Goal: Information Seeking & Learning: Learn about a topic

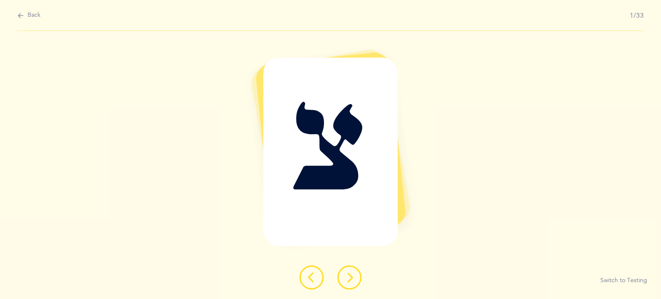
click at [349, 280] on icon at bounding box center [350, 278] width 10 height 10
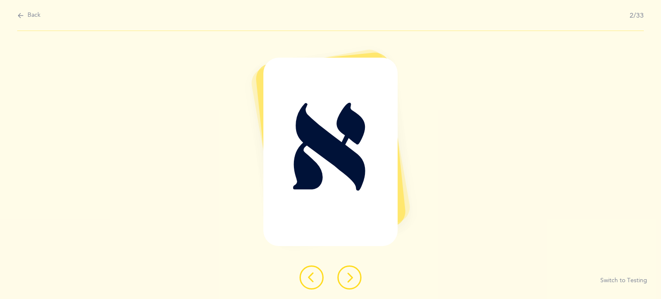
click at [349, 280] on icon at bounding box center [350, 278] width 10 height 10
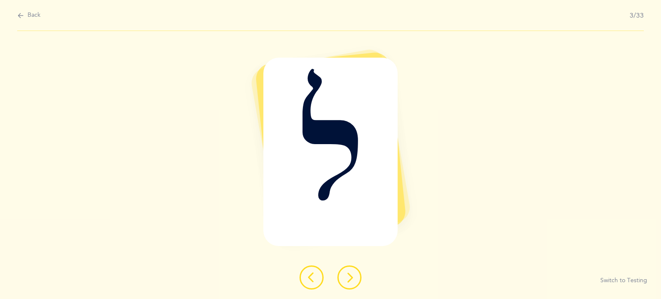
click at [349, 280] on icon at bounding box center [350, 278] width 10 height 10
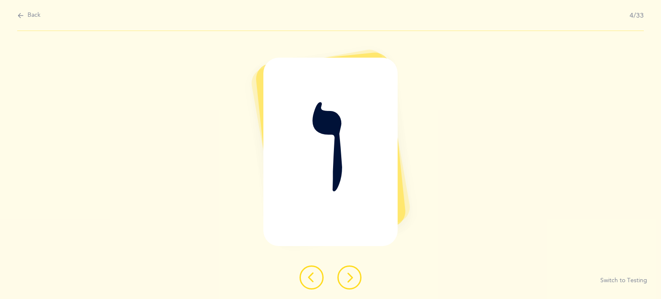
click at [349, 280] on icon at bounding box center [350, 278] width 10 height 10
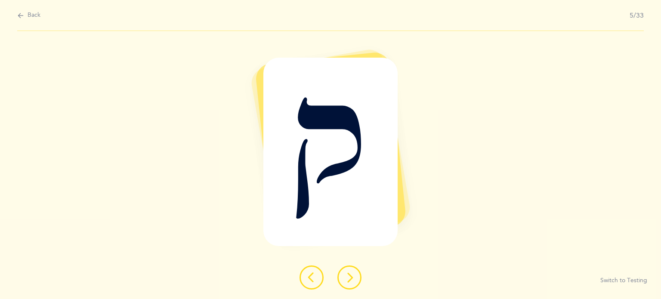
click at [349, 280] on icon at bounding box center [350, 278] width 10 height 10
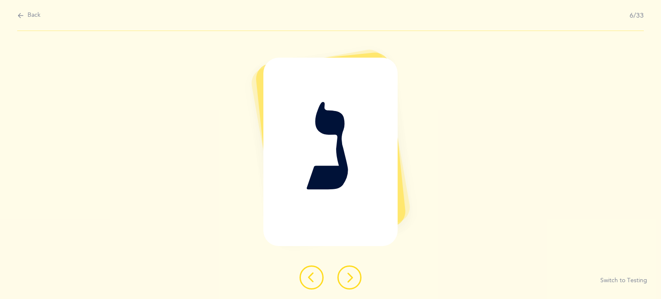
click at [349, 280] on icon at bounding box center [350, 278] width 10 height 10
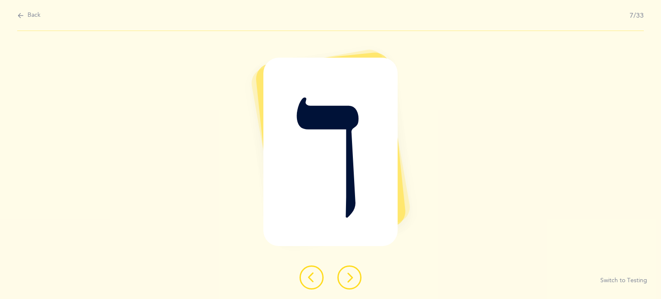
click at [349, 280] on icon at bounding box center [350, 278] width 10 height 10
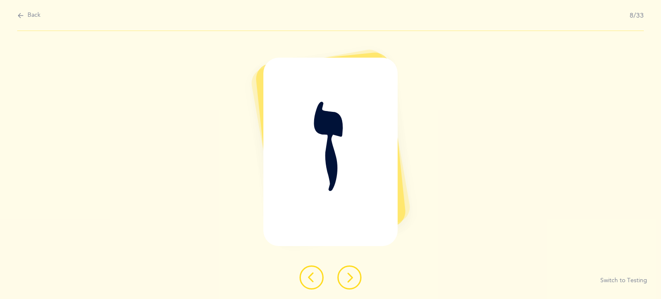
click at [349, 280] on icon at bounding box center [350, 278] width 10 height 10
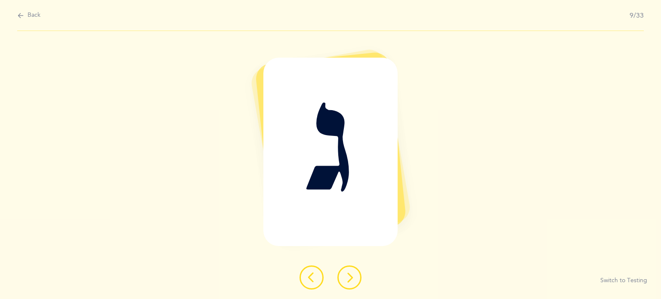
click at [349, 280] on icon at bounding box center [350, 278] width 10 height 10
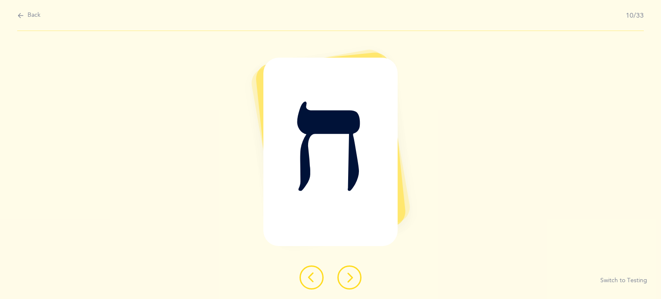
click at [349, 280] on icon at bounding box center [350, 278] width 10 height 10
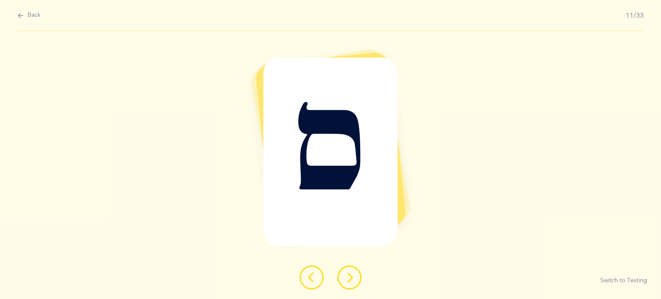
click at [308, 284] on button at bounding box center [312, 278] width 24 height 24
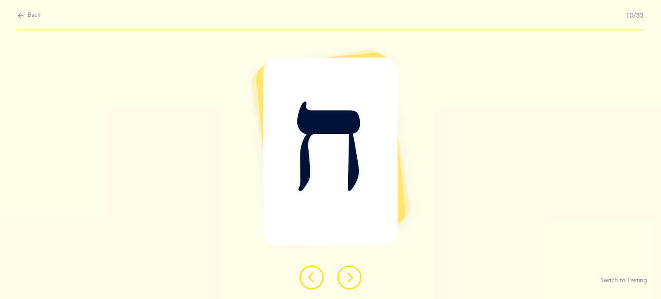
click at [355, 275] on button at bounding box center [350, 278] width 24 height 24
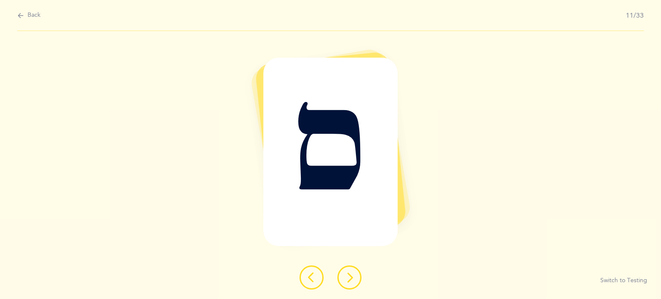
click at [355, 275] on button at bounding box center [350, 278] width 24 height 24
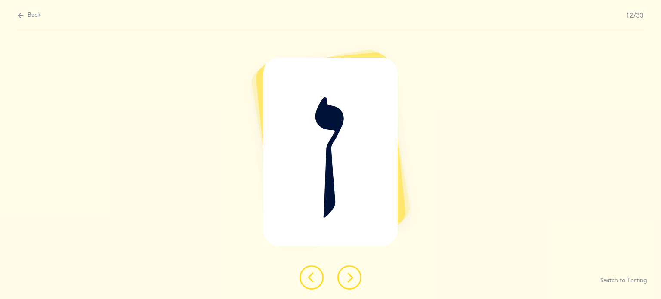
click at [355, 275] on button at bounding box center [350, 278] width 24 height 24
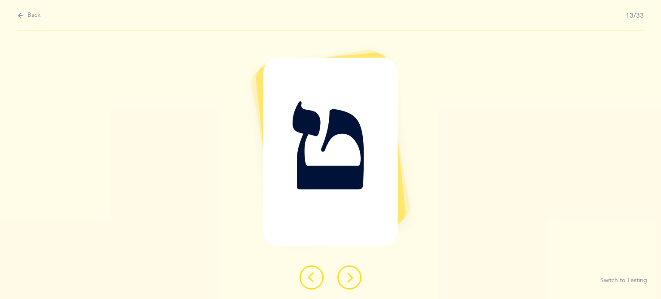
click at [355, 275] on button at bounding box center [350, 278] width 24 height 24
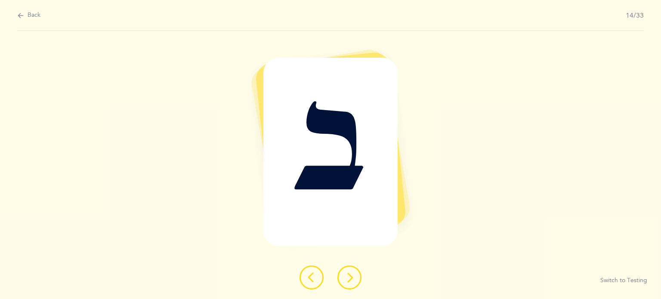
click at [355, 275] on button at bounding box center [350, 278] width 24 height 24
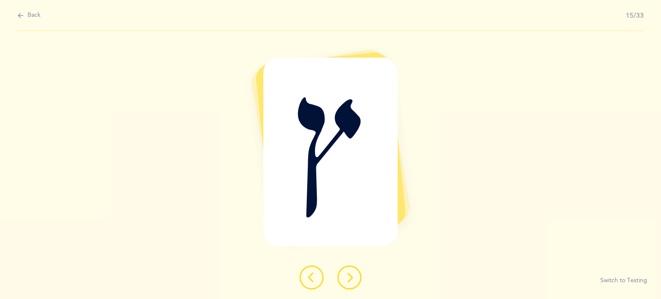
click at [312, 283] on button at bounding box center [312, 278] width 24 height 24
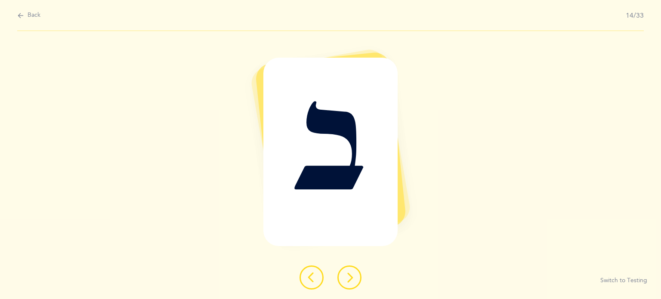
click at [349, 280] on icon at bounding box center [350, 278] width 10 height 10
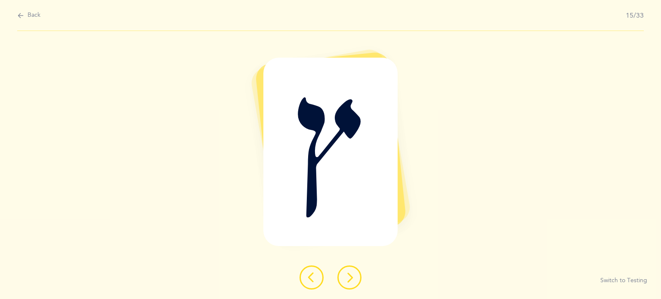
click at [349, 280] on icon at bounding box center [350, 278] width 10 height 10
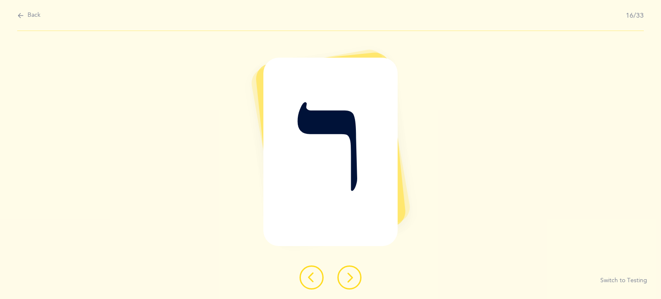
click at [349, 280] on icon at bounding box center [350, 278] width 10 height 10
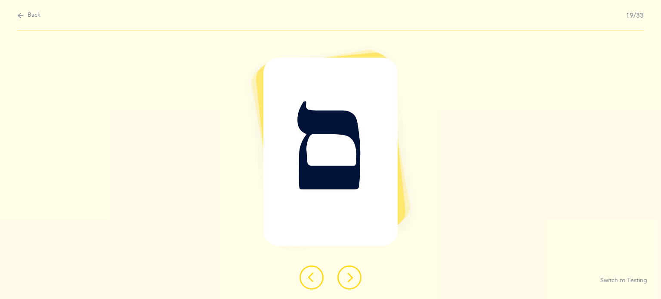
click at [349, 280] on icon at bounding box center [350, 278] width 10 height 10
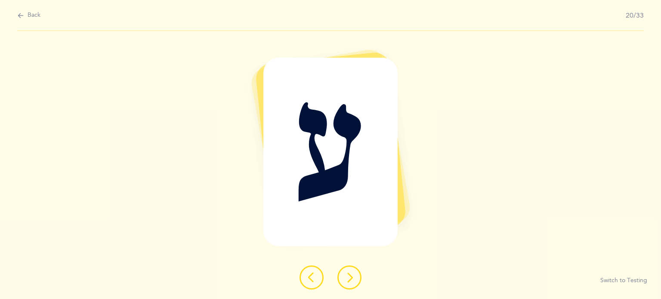
click at [349, 280] on icon at bounding box center [350, 278] width 10 height 10
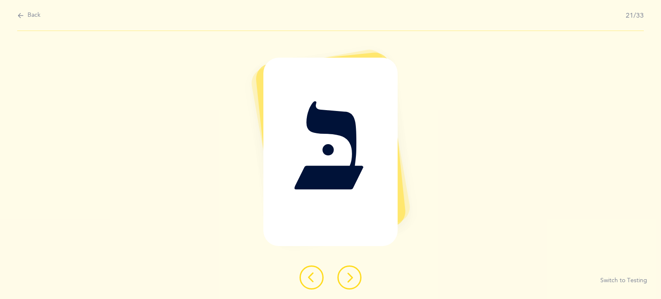
click at [349, 280] on icon at bounding box center [350, 278] width 10 height 10
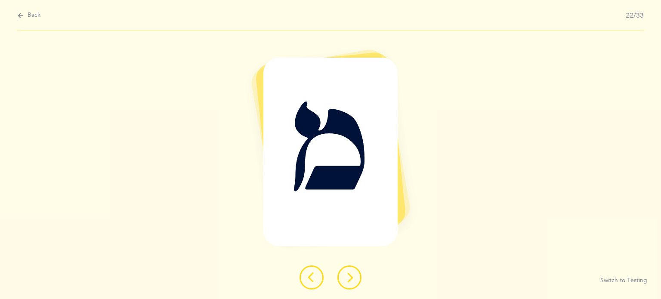
click at [349, 280] on icon at bounding box center [350, 278] width 10 height 10
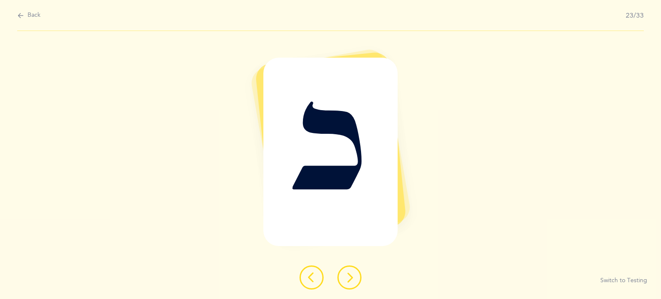
click at [349, 280] on icon at bounding box center [350, 278] width 10 height 10
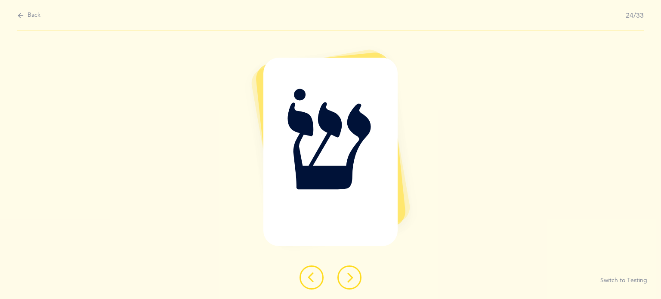
click at [349, 280] on icon at bounding box center [350, 278] width 10 height 10
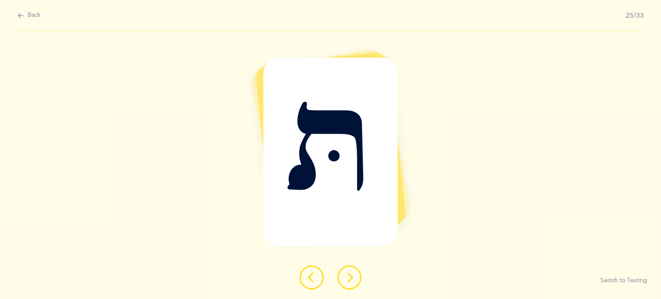
click at [349, 280] on icon at bounding box center [350, 278] width 10 height 10
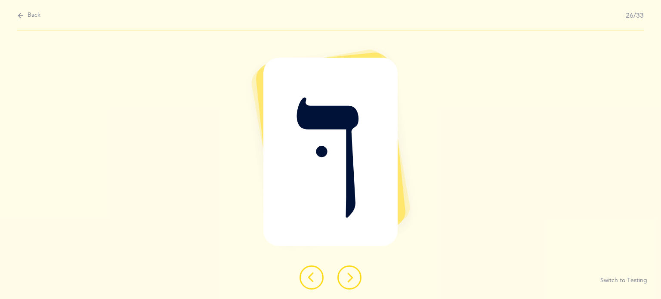
click at [349, 280] on icon at bounding box center [350, 278] width 10 height 10
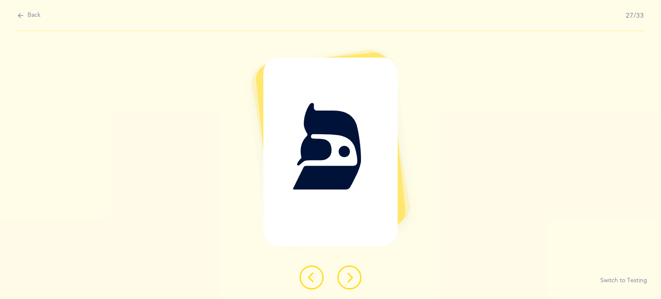
click at [349, 280] on icon at bounding box center [350, 278] width 10 height 10
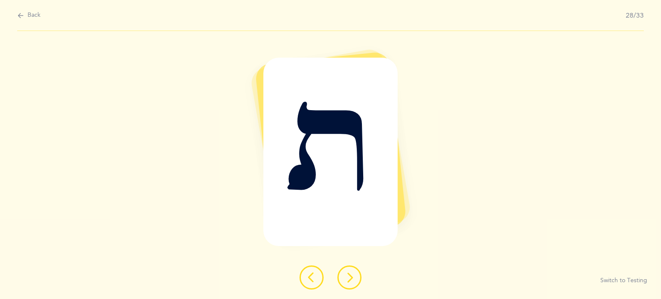
click at [349, 280] on icon at bounding box center [350, 278] width 10 height 10
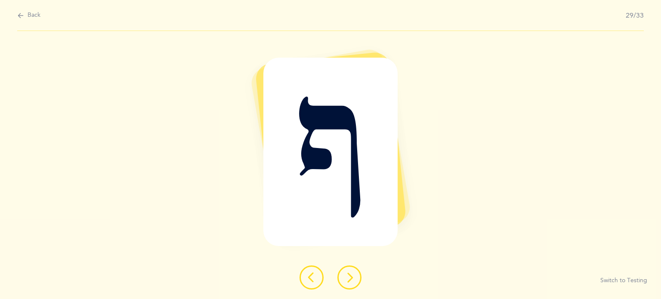
click at [349, 280] on icon at bounding box center [350, 278] width 10 height 10
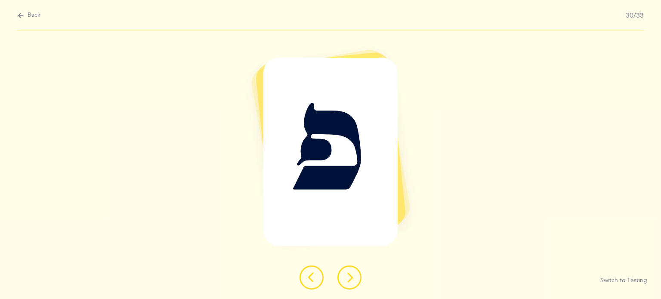
click at [349, 280] on icon at bounding box center [350, 278] width 10 height 10
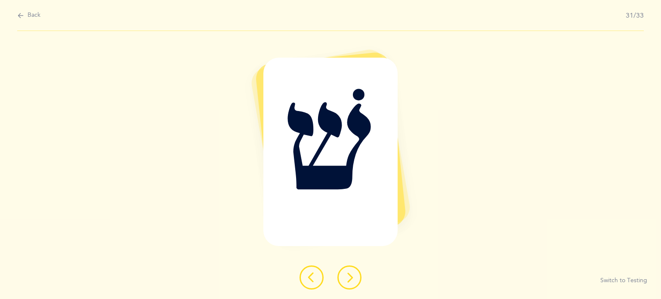
click at [349, 280] on icon at bounding box center [350, 278] width 10 height 10
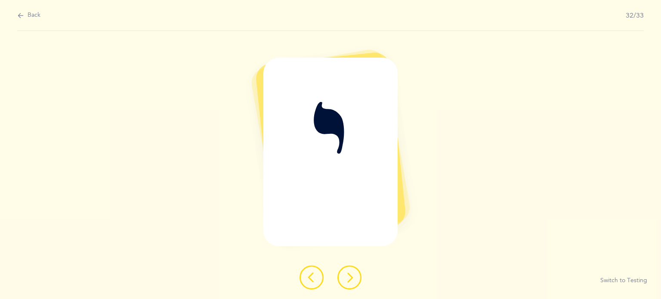
click at [349, 280] on icon at bounding box center [350, 278] width 10 height 10
